Goal: Find specific page/section: Find specific page/section

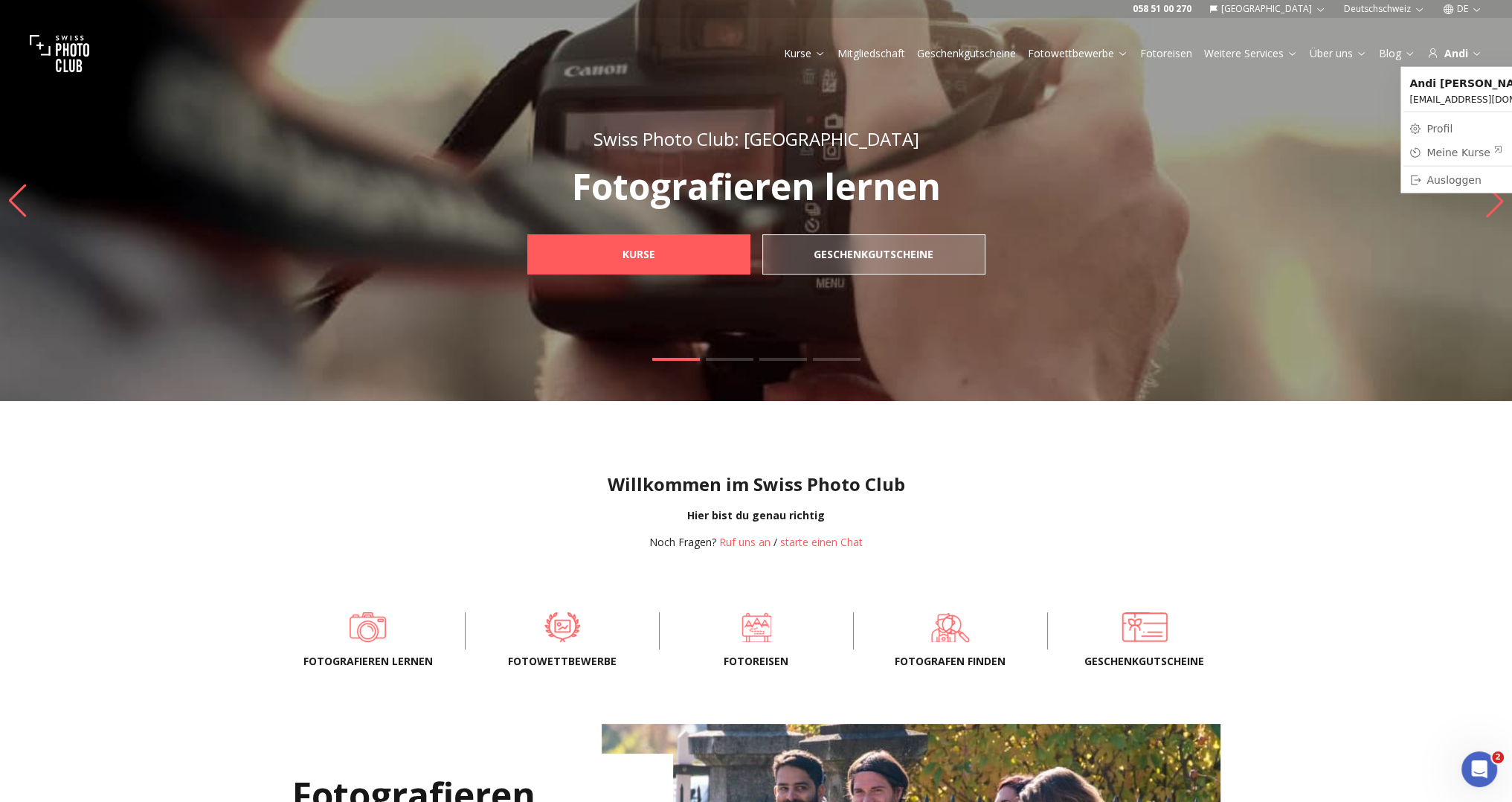
click at [1460, 149] on div "Meine Kurse" at bounding box center [1464, 152] width 76 height 15
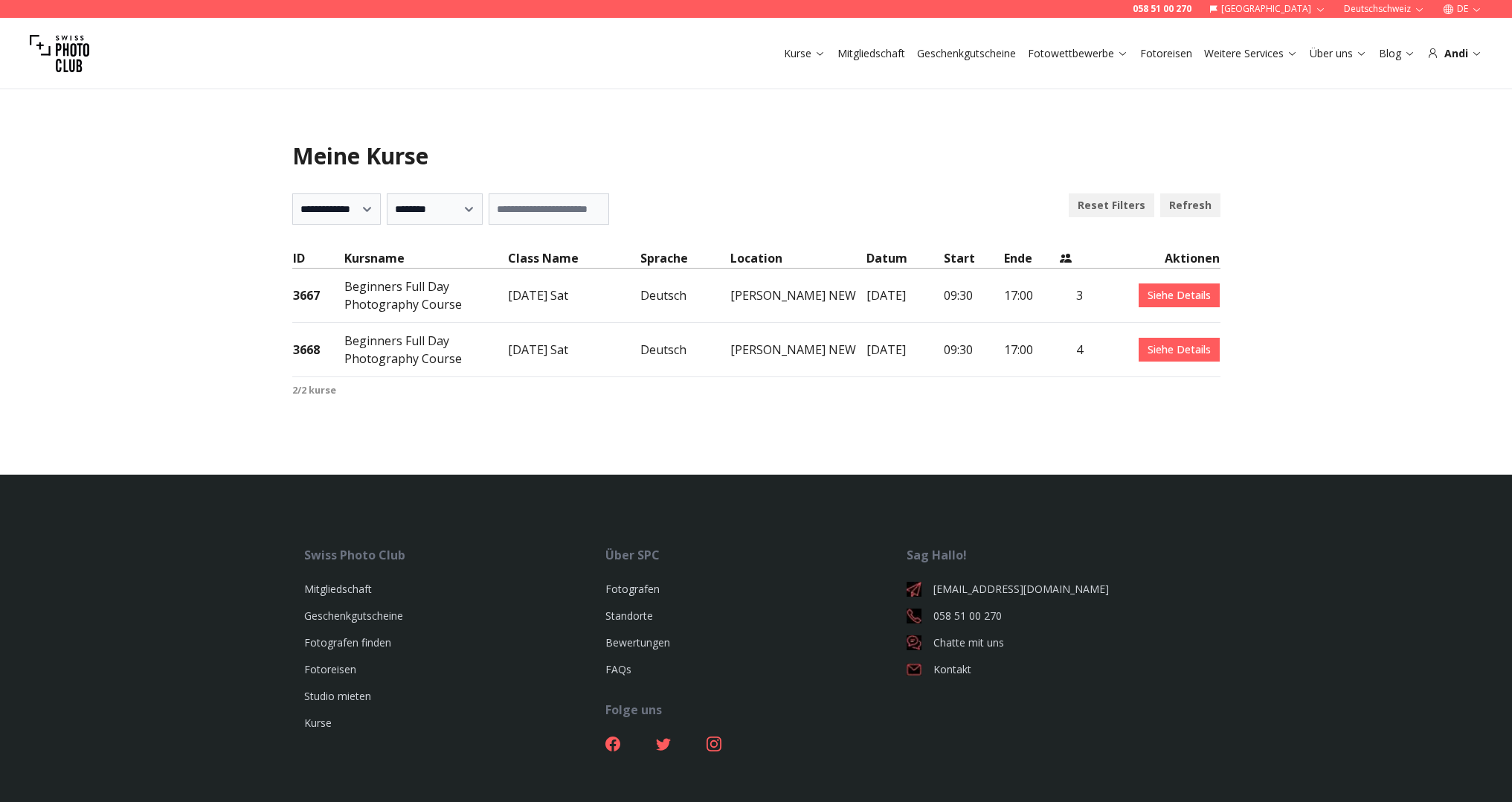
select select "***"
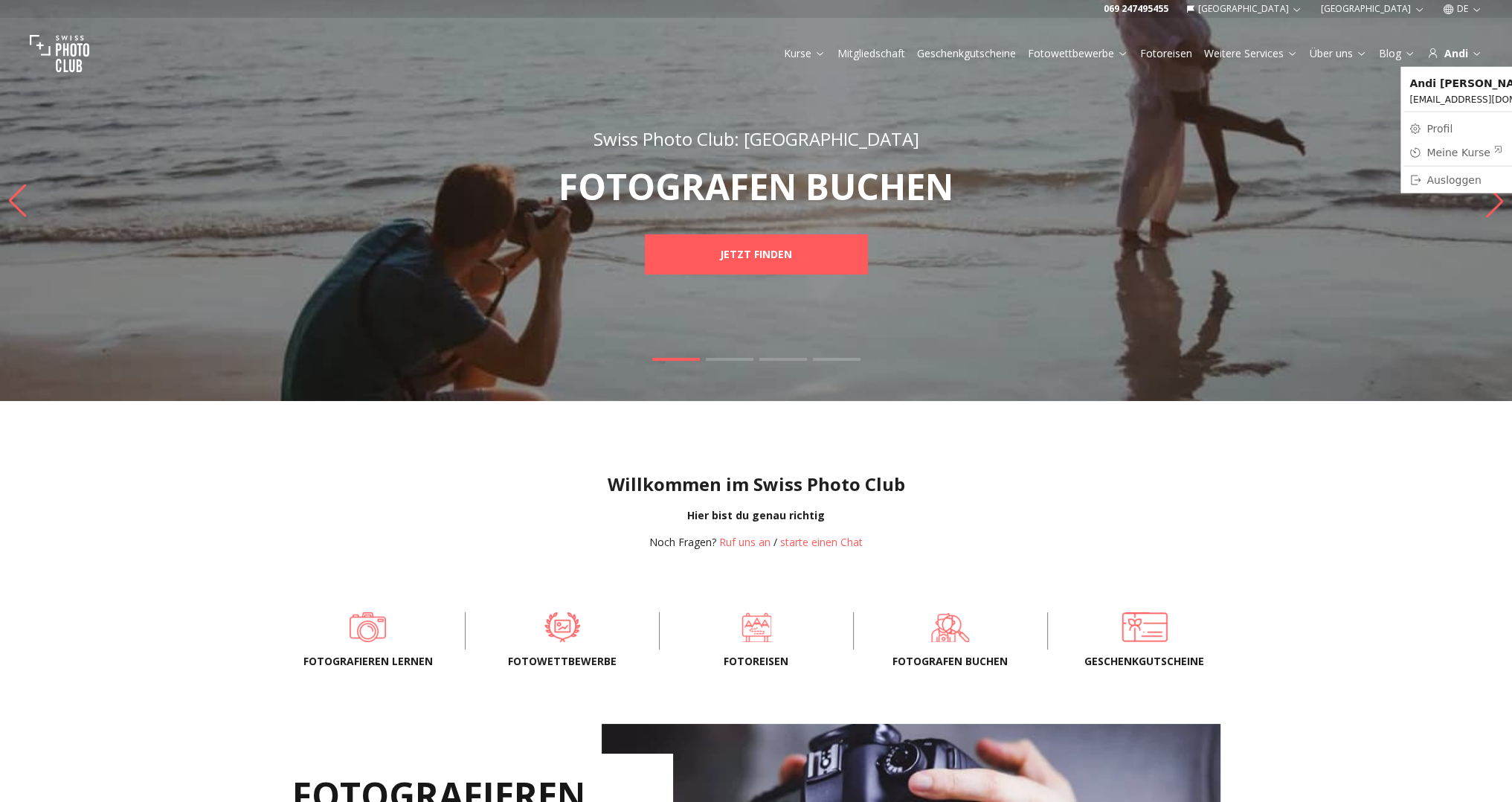
click at [1458, 150] on div "Meine Kurse" at bounding box center [1464, 152] width 76 height 15
